Goal: Task Accomplishment & Management: Use online tool/utility

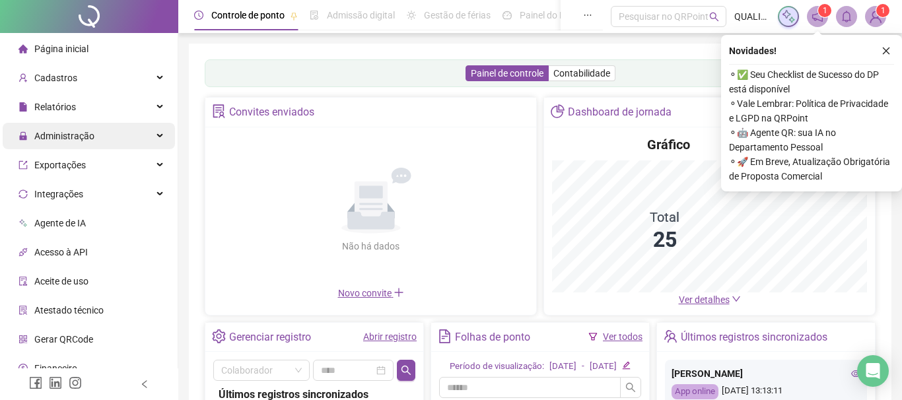
click at [94, 123] on span "Administração" at bounding box center [56, 136] width 76 height 26
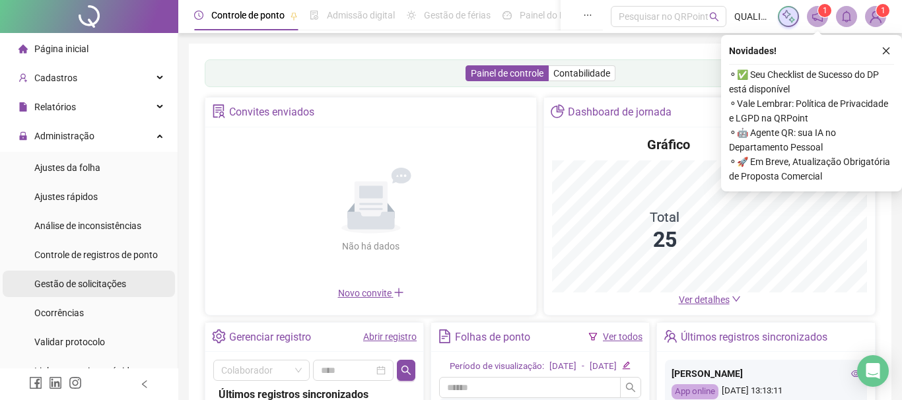
scroll to position [67, 0]
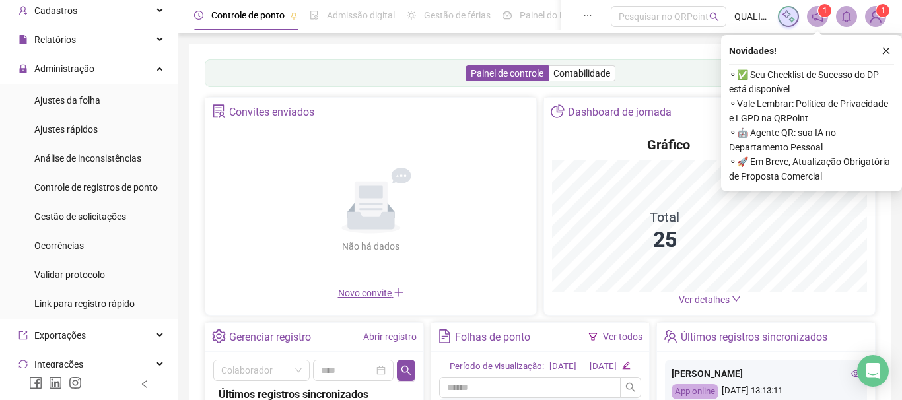
click at [93, 231] on ul "Ajustes da folha Ajustes rápidos Análise de inconsistências Controle de registr…" at bounding box center [89, 202] width 178 height 235
click at [106, 219] on span "Gestão de solicitações" at bounding box center [80, 216] width 92 height 11
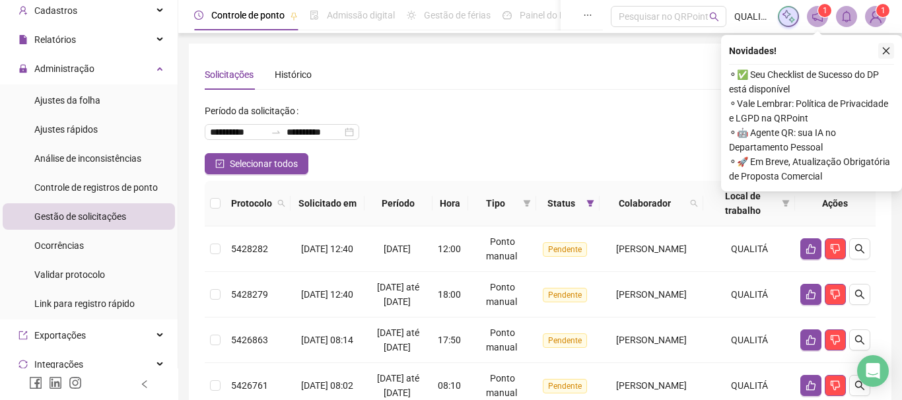
click at [886, 53] on icon "close" at bounding box center [886, 50] width 9 height 9
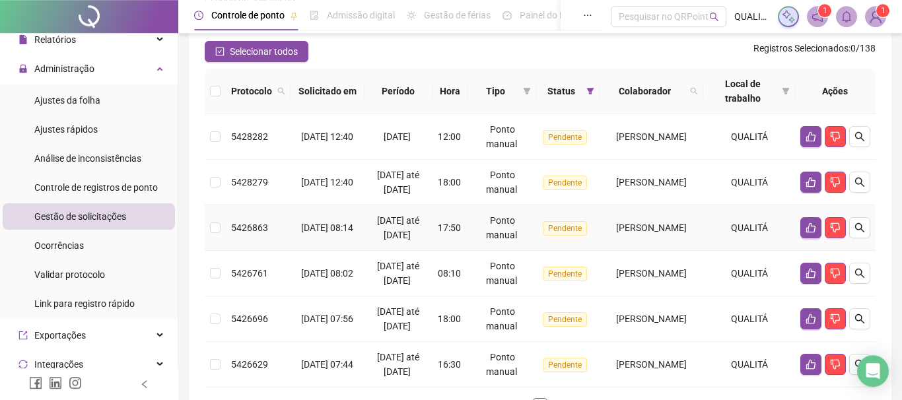
scroll to position [56, 0]
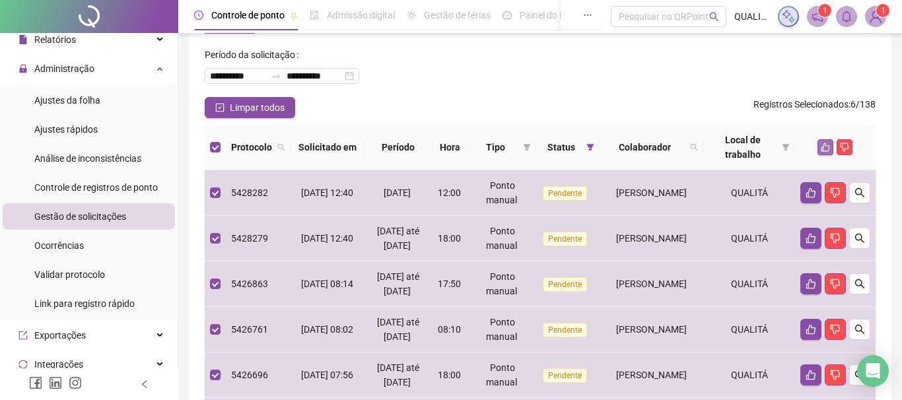
click at [825, 147] on icon "like" at bounding box center [825, 147] width 9 height 9
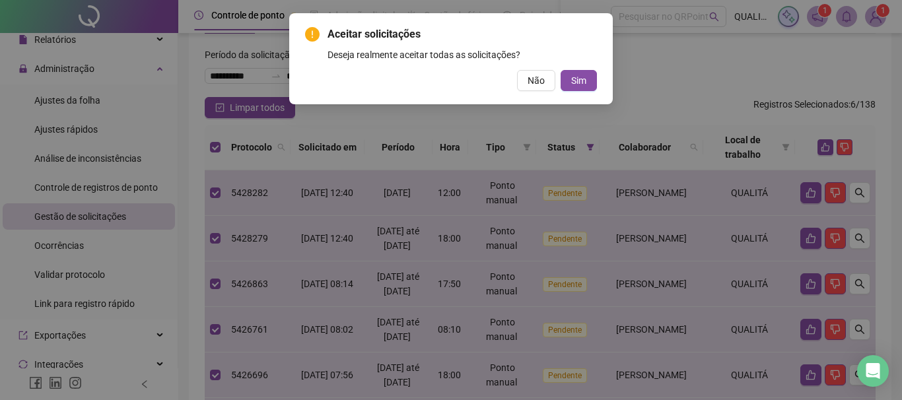
click at [582, 80] on span "Sim" at bounding box center [578, 80] width 15 height 15
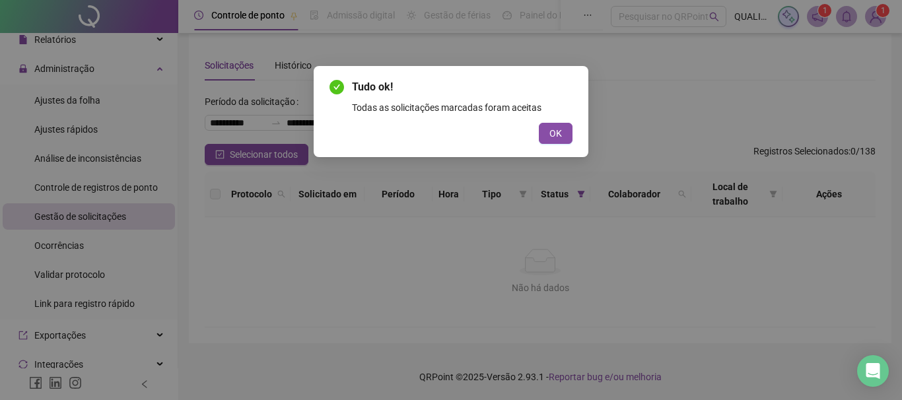
scroll to position [9, 0]
click at [559, 131] on span "OK" at bounding box center [555, 133] width 13 height 15
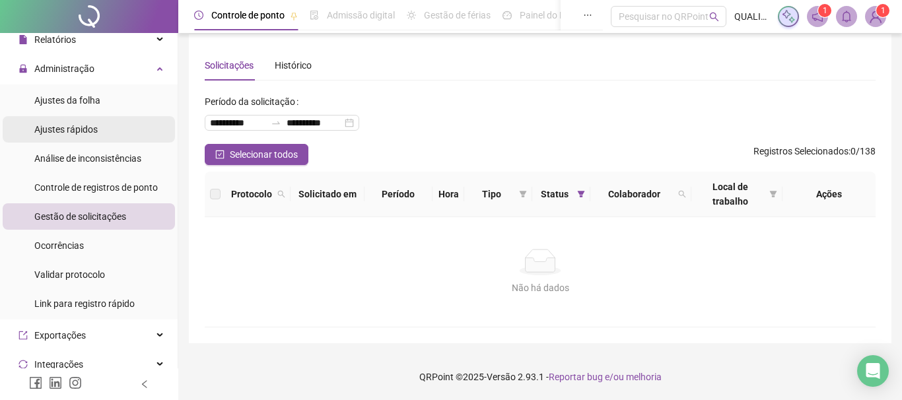
click at [94, 127] on span "Ajustes rápidos" at bounding box center [65, 129] width 63 height 11
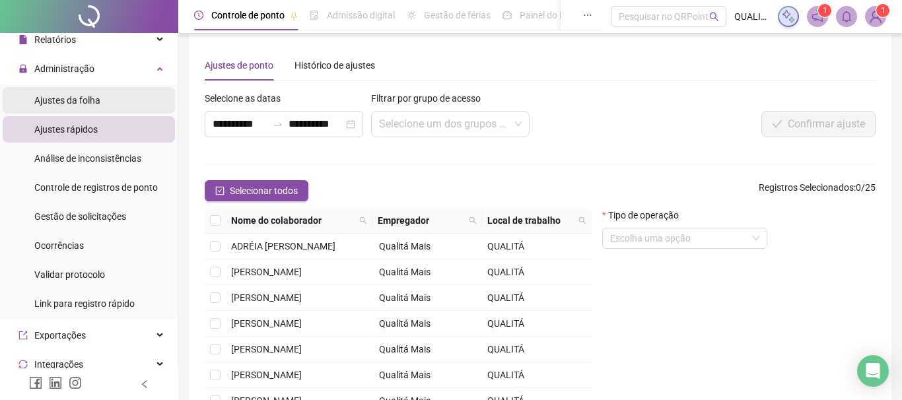
click at [127, 98] on li "Ajustes da folha" at bounding box center [89, 100] width 172 height 26
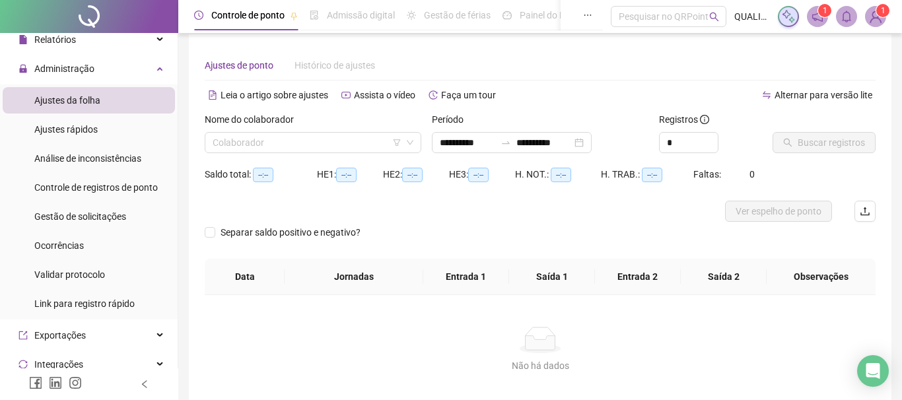
type input "**********"
click at [267, 144] on input "search" at bounding box center [307, 143] width 189 height 20
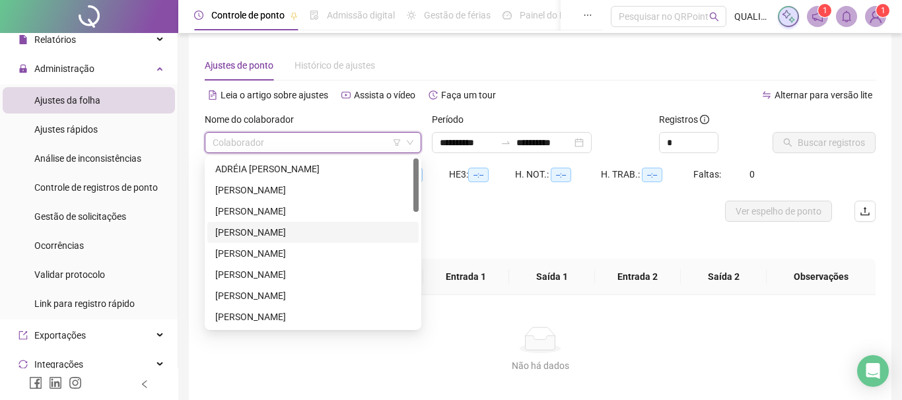
click at [264, 235] on div "[PERSON_NAME]" at bounding box center [312, 232] width 195 height 15
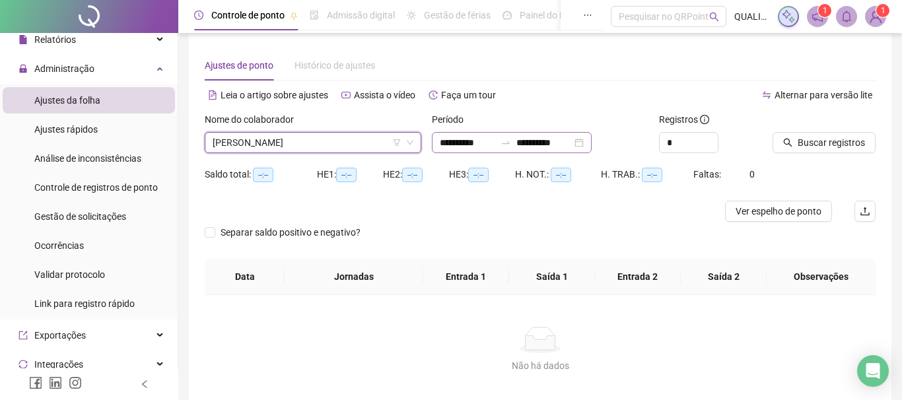
click at [592, 142] on div "**********" at bounding box center [512, 142] width 160 height 21
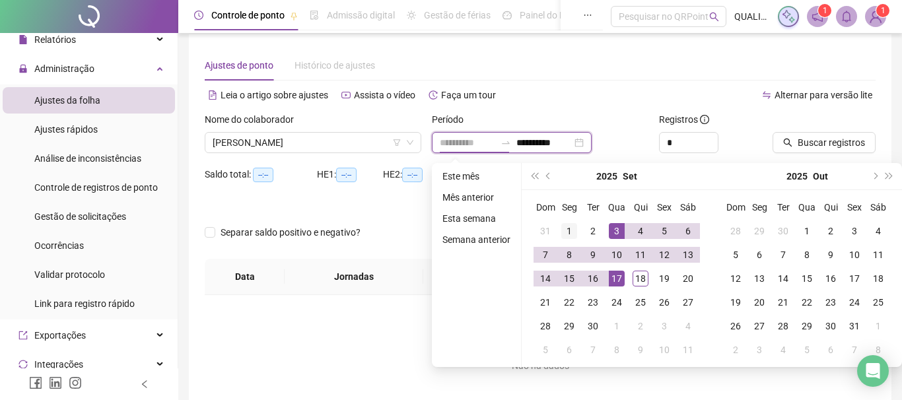
type input "**********"
click at [568, 229] on div "1" at bounding box center [569, 231] width 16 height 16
type input "**********"
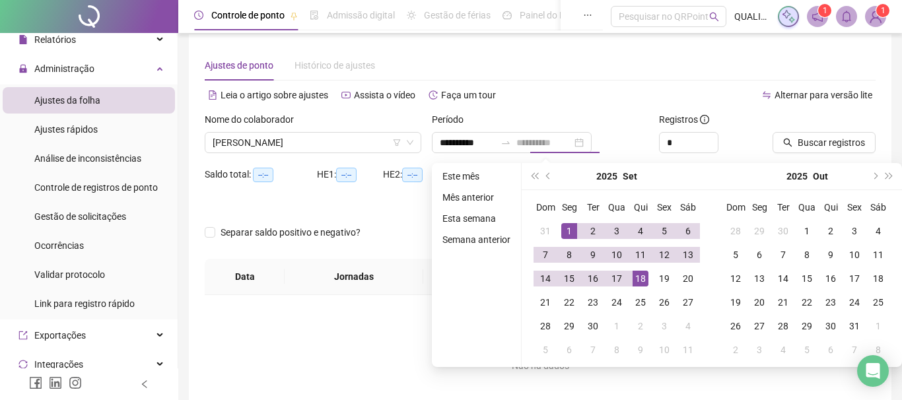
click at [639, 275] on div "18" at bounding box center [641, 279] width 16 height 16
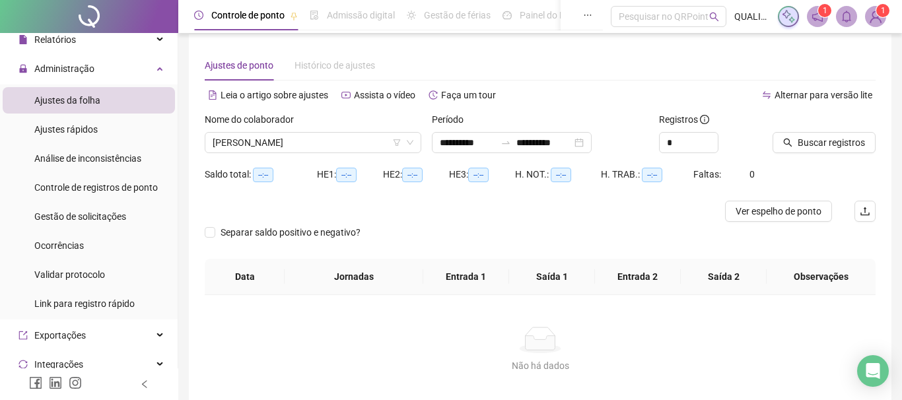
click at [832, 129] on div at bounding box center [808, 122] width 70 height 20
click at [823, 151] on button "Buscar registros" at bounding box center [824, 142] width 103 height 21
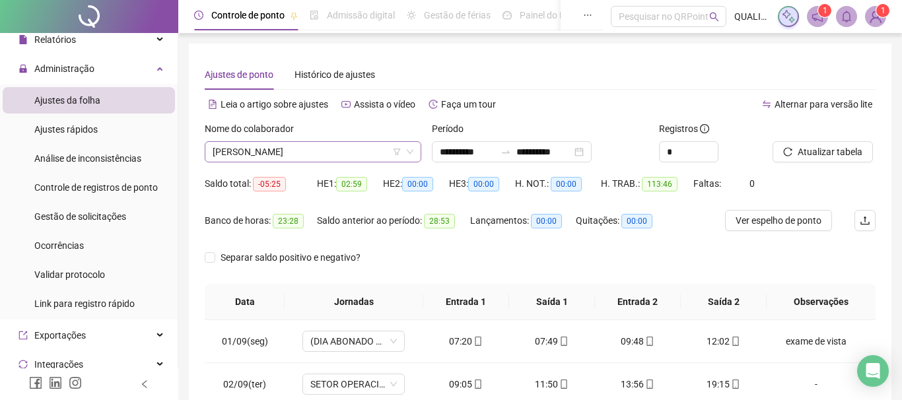
click at [345, 151] on span "[PERSON_NAME]" at bounding box center [313, 152] width 201 height 20
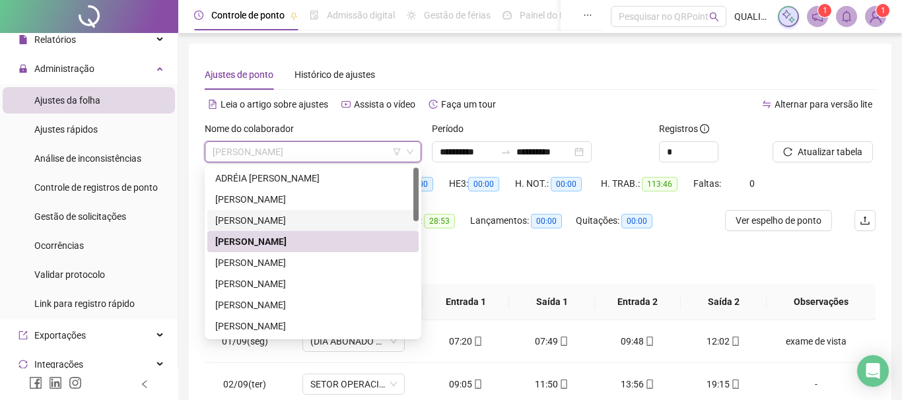
click at [267, 215] on div "[PERSON_NAME]" at bounding box center [312, 220] width 195 height 15
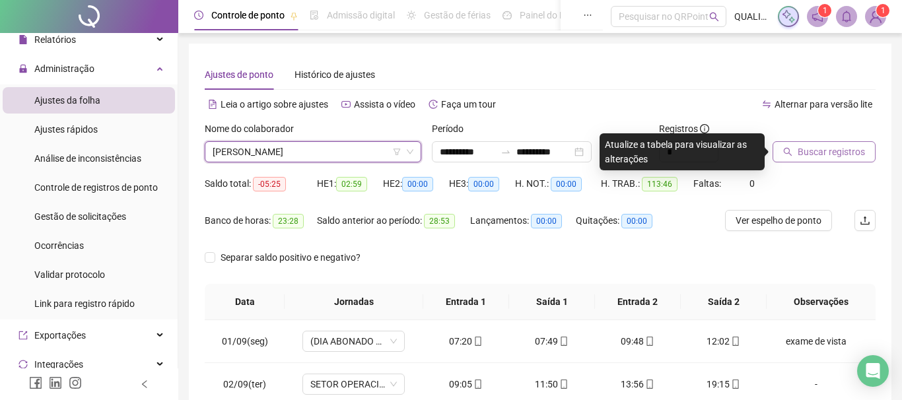
click at [829, 152] on span "Buscar registros" at bounding box center [831, 152] width 67 height 15
